Goal: Information Seeking & Learning: Learn about a topic

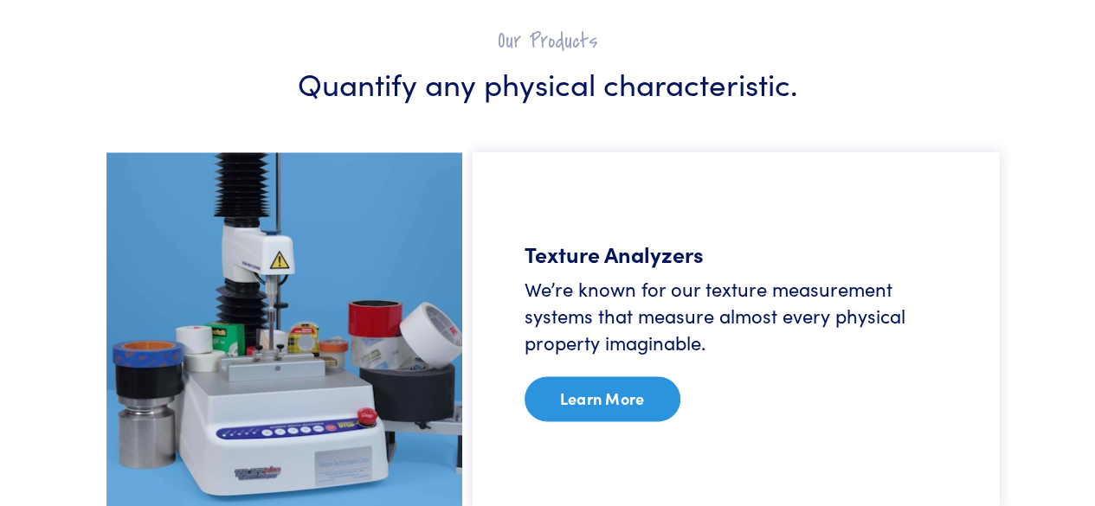
scroll to position [1039, 0]
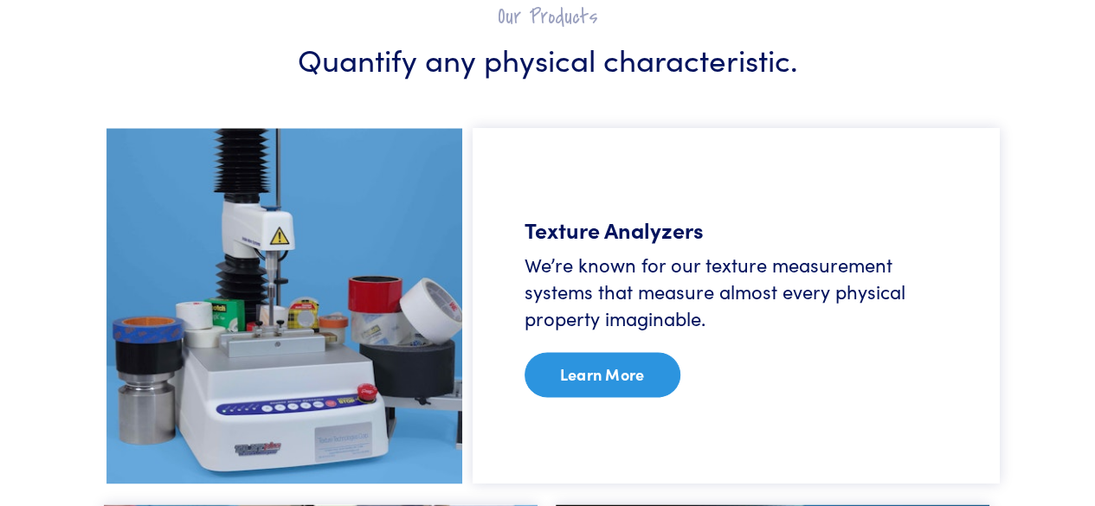
click at [627, 370] on link "Learn More" at bounding box center [603, 374] width 156 height 45
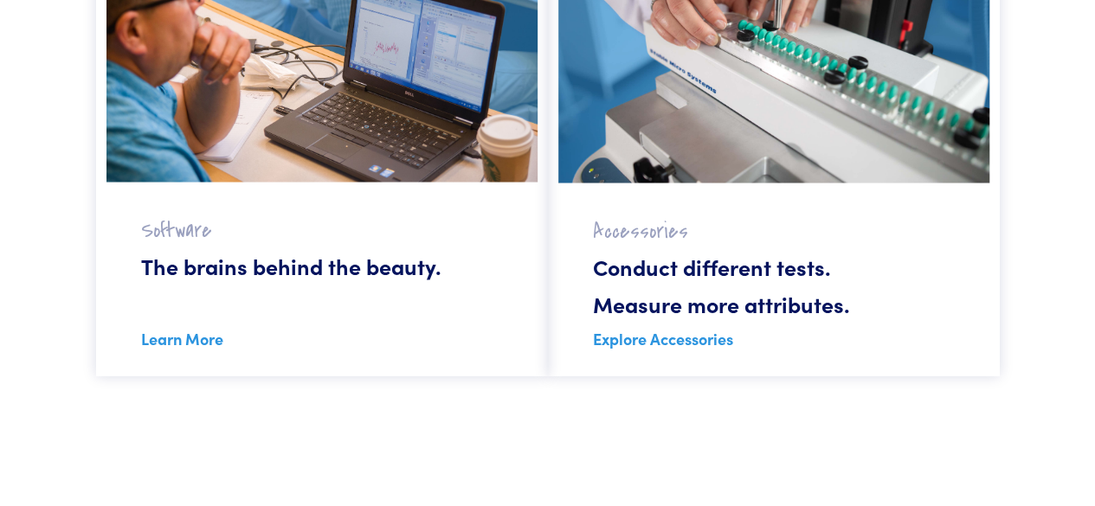
scroll to position [1645, 0]
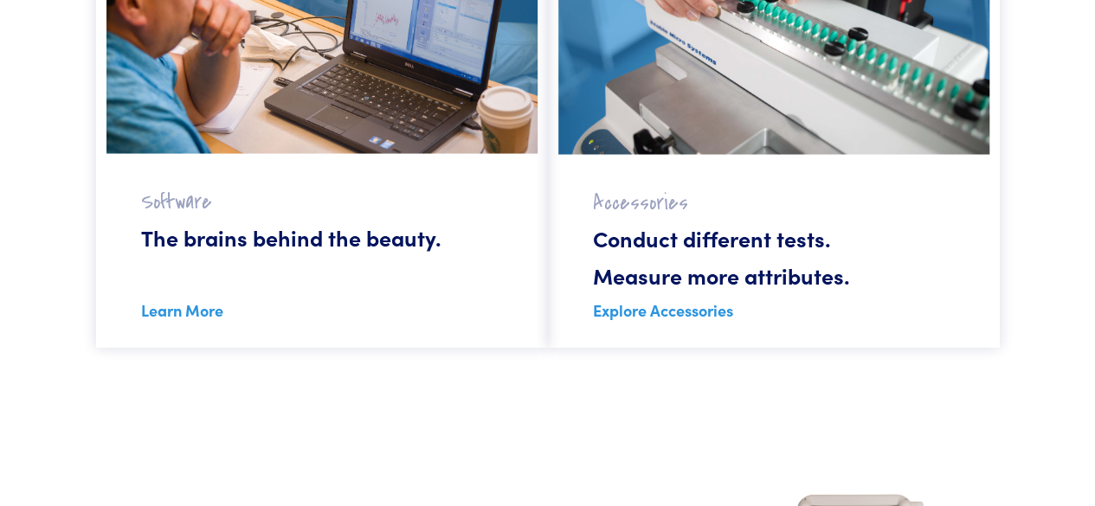
click at [702, 311] on link "Explore Accessories" at bounding box center [663, 311] width 140 height 22
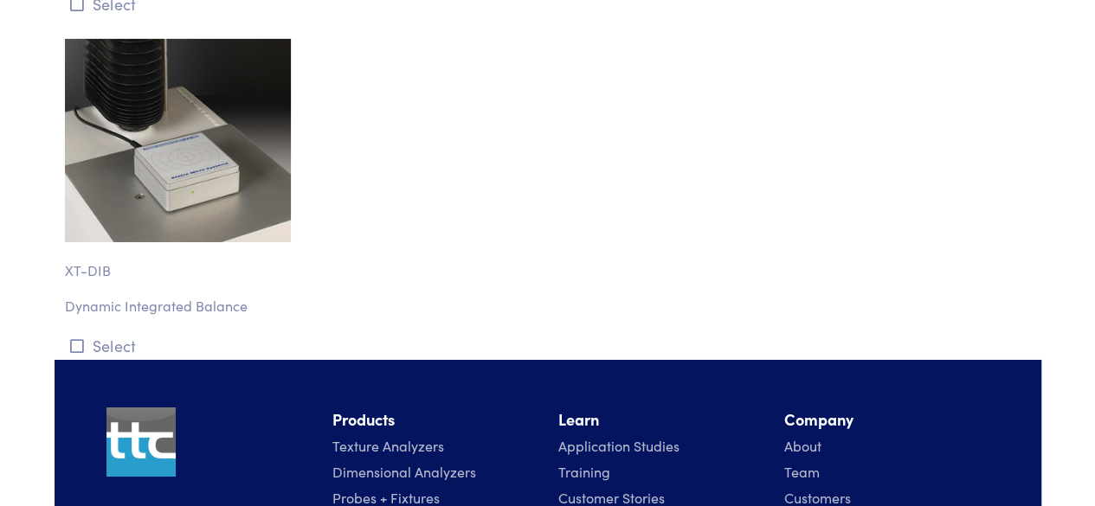
scroll to position [19031, 0]
